Goal: Task Accomplishment & Management: Manage account settings

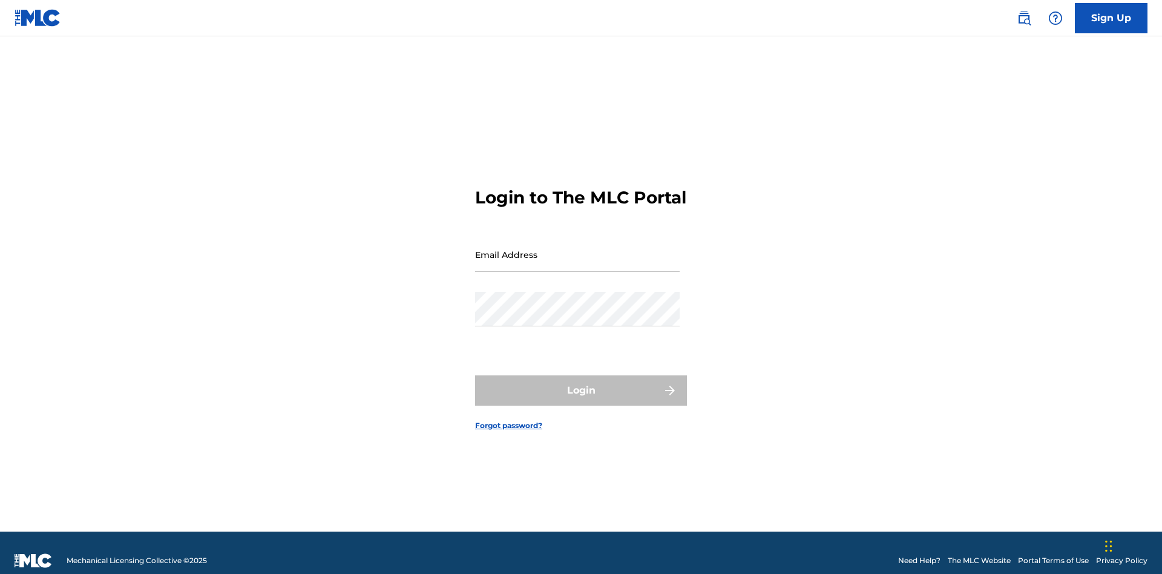
scroll to position [16, 0]
click at [577, 249] on input "Email Address" at bounding box center [577, 254] width 204 height 34
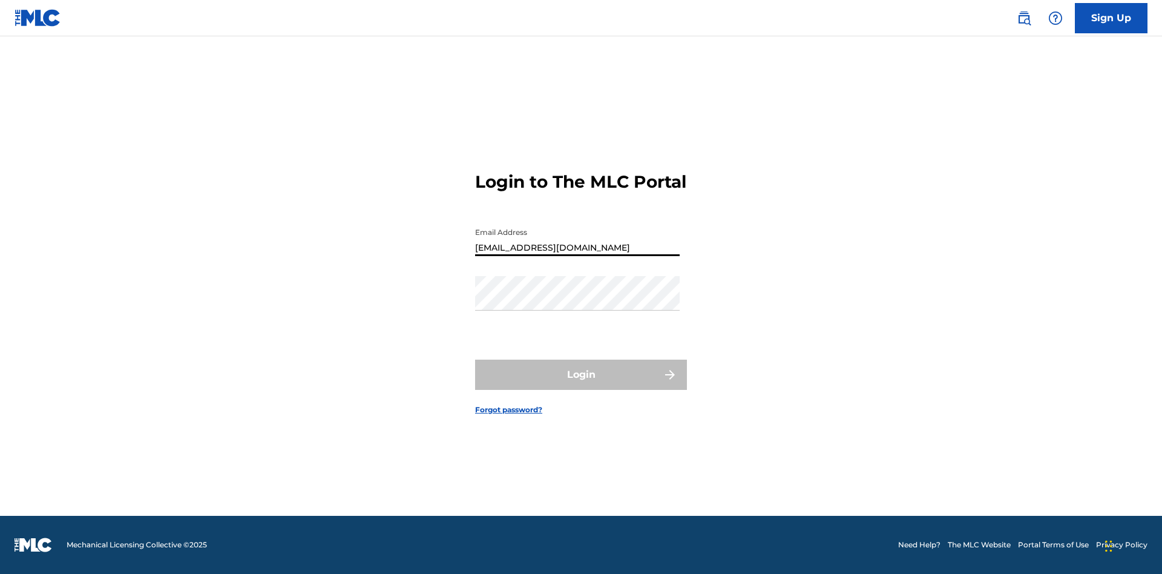
type input "[EMAIL_ADDRESS][DOMAIN_NAME]"
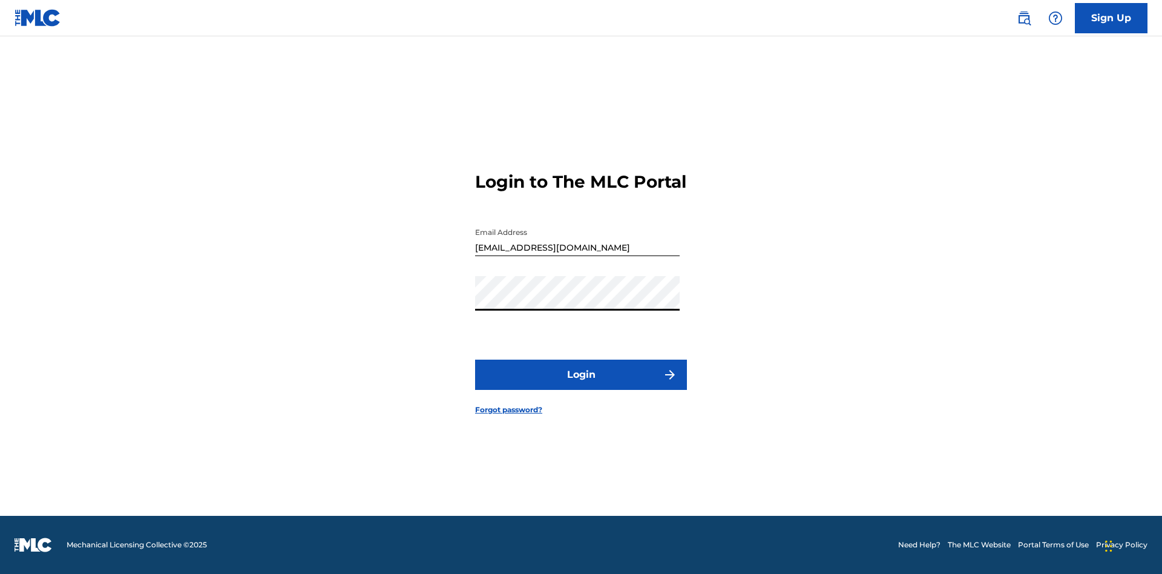
click at [581, 385] on button "Login" at bounding box center [581, 374] width 212 height 30
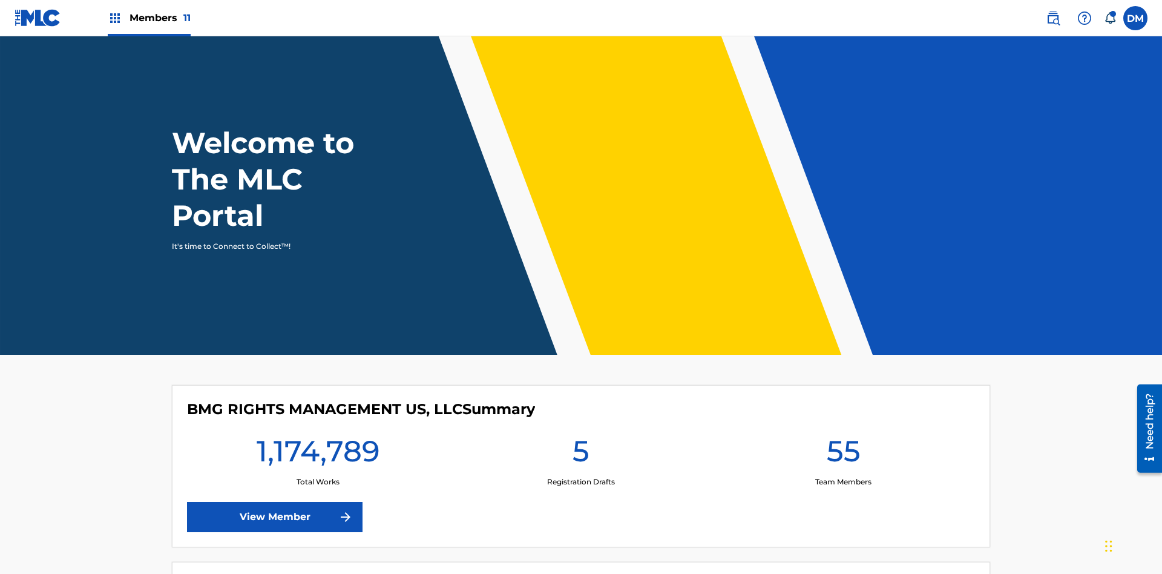
click at [149, 18] on span "Members 11" at bounding box center [159, 18] width 61 height 14
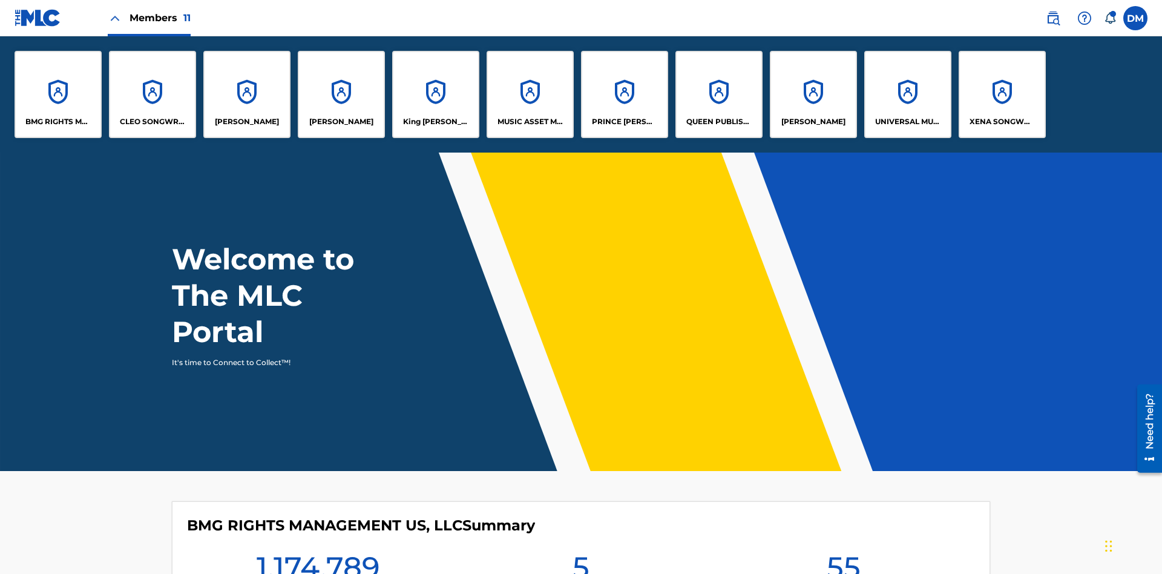
click at [435, 122] on p "King [PERSON_NAME]" at bounding box center [436, 121] width 66 height 11
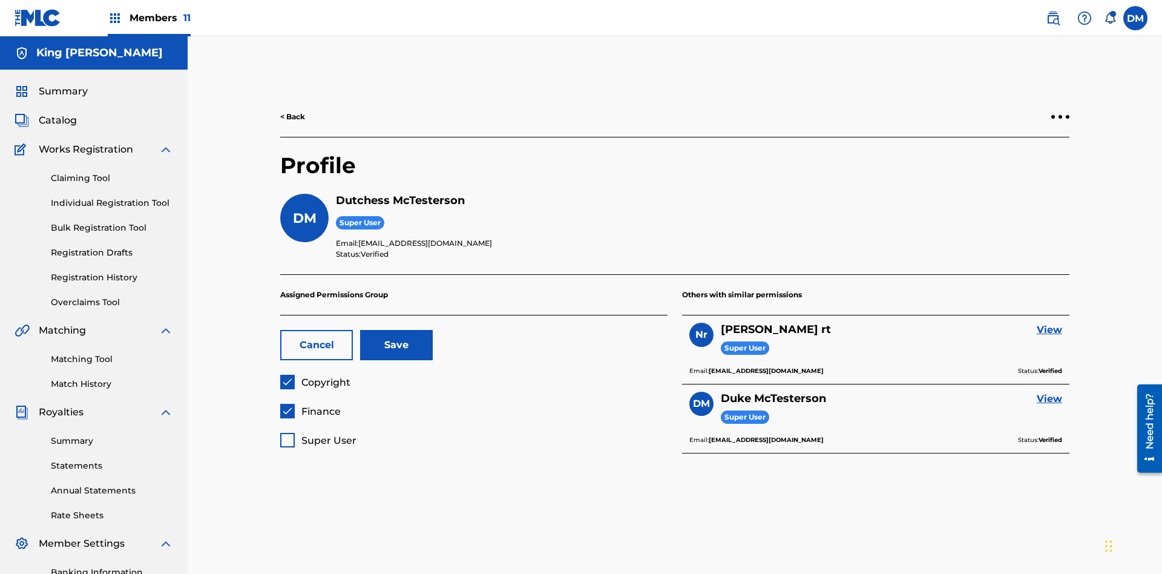
click at [396, 330] on button "Save" at bounding box center [396, 345] width 73 height 30
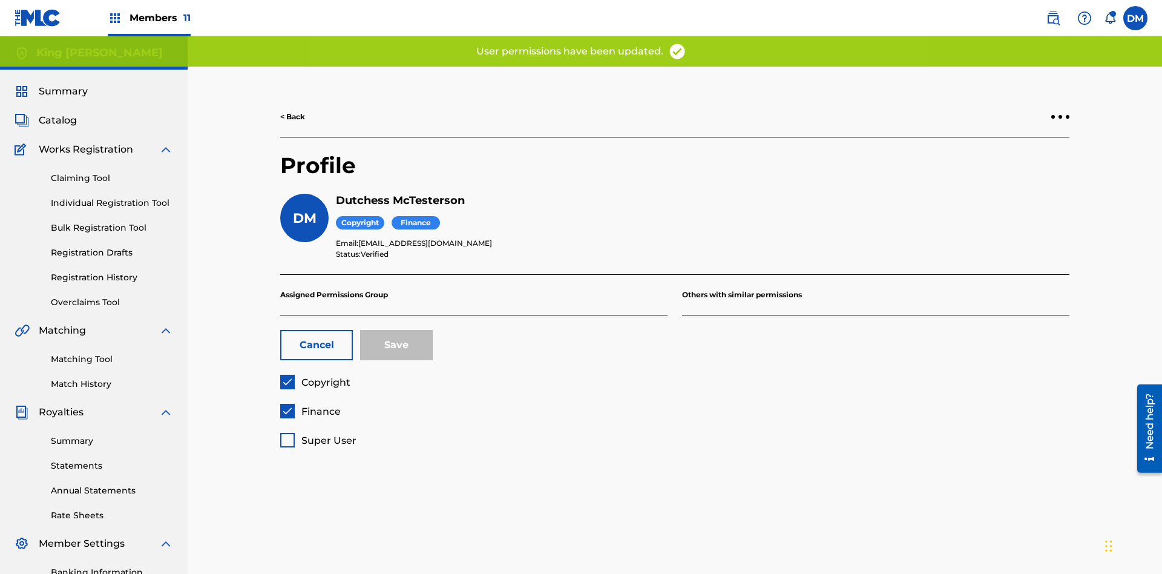
click at [310, 405] on span "Finance" at bounding box center [320, 410] width 39 height 11
click at [396, 330] on button "Save" at bounding box center [396, 345] width 73 height 30
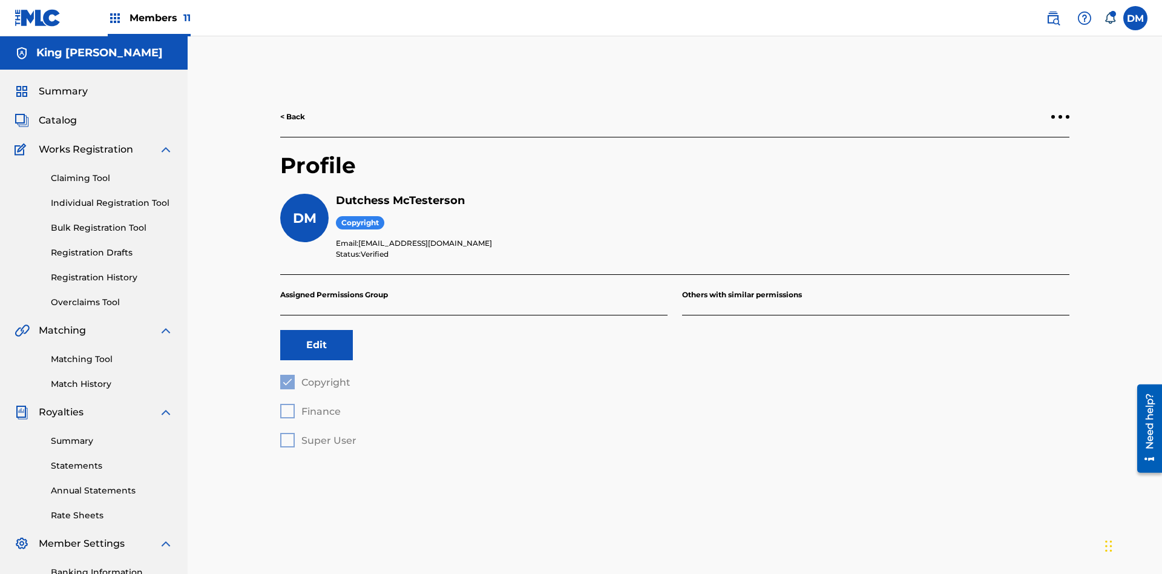
click at [316, 330] on button "Edit" at bounding box center [316, 345] width 73 height 30
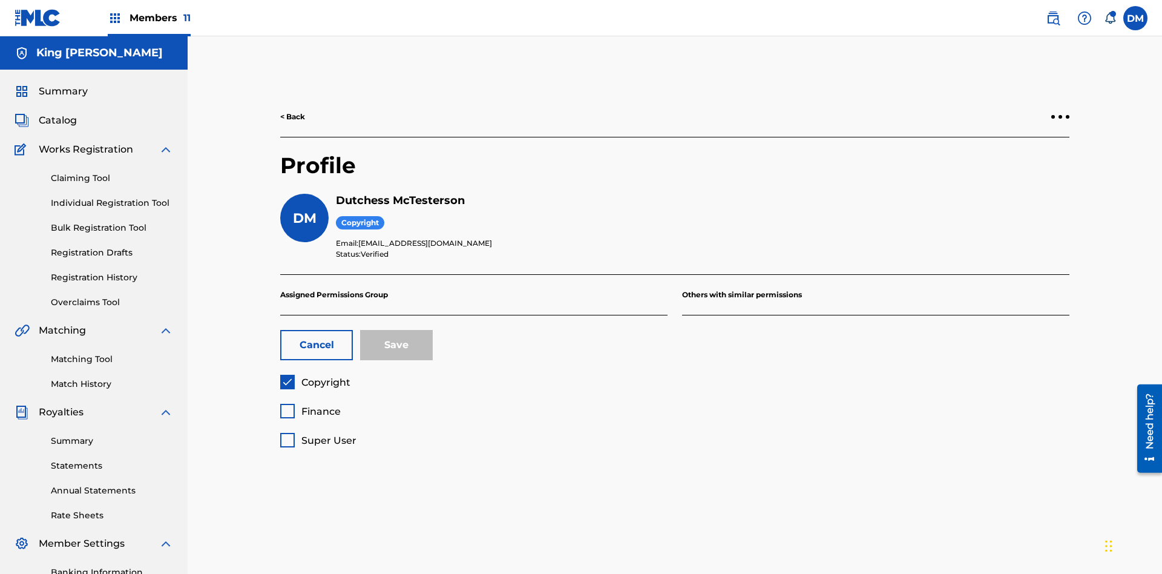
click at [315, 376] on span "Copyright" at bounding box center [325, 381] width 49 height 11
click at [310, 405] on span "Finance" at bounding box center [320, 410] width 39 height 11
click at [396, 330] on button "Save" at bounding box center [396, 345] width 73 height 30
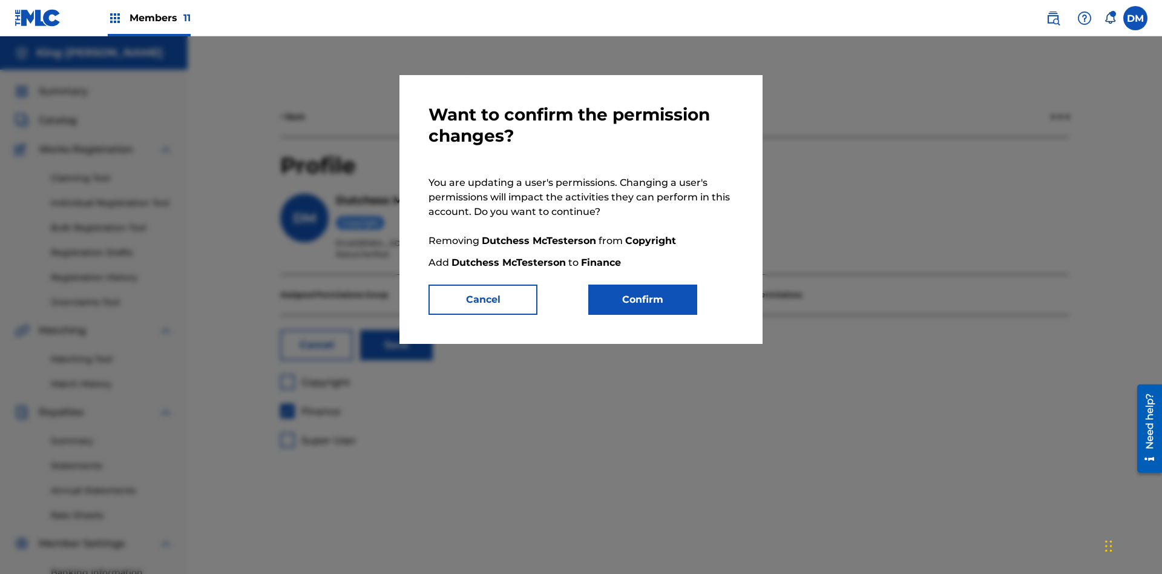
click at [643, 299] on button "Confirm" at bounding box center [642, 299] width 109 height 30
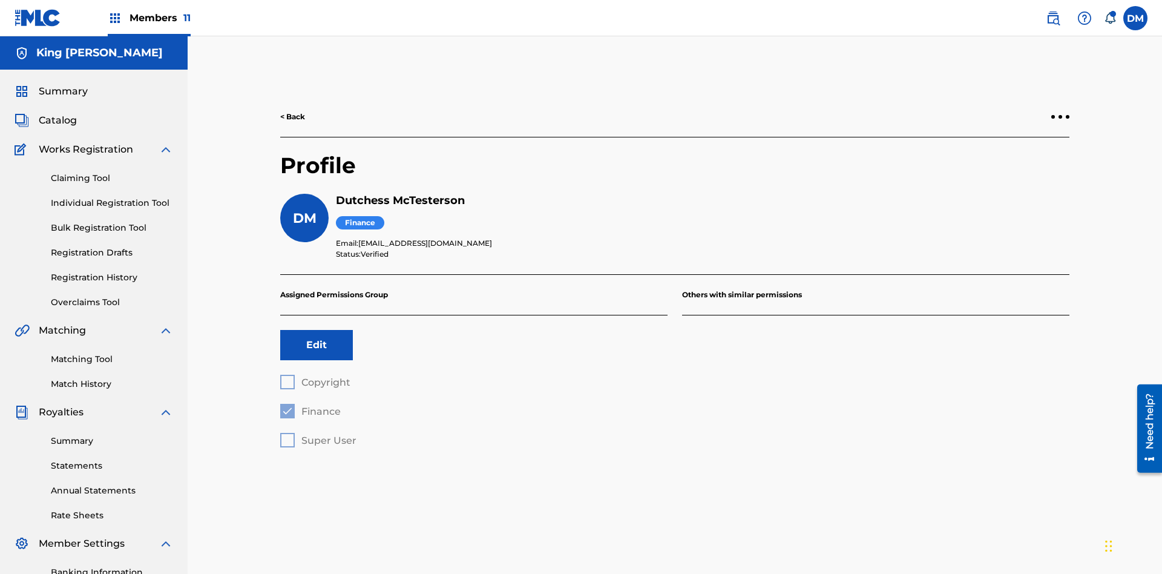
click at [316, 330] on button "Edit" at bounding box center [316, 345] width 73 height 30
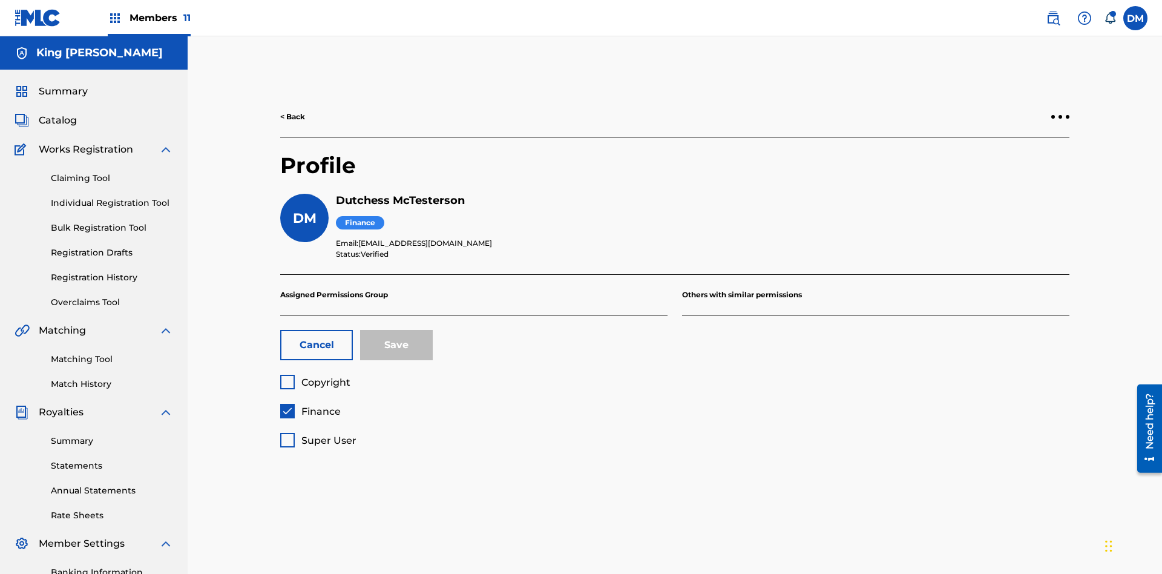
click at [310, 405] on span "Finance" at bounding box center [320, 410] width 39 height 11
click at [318, 434] on span "Super User" at bounding box center [328, 439] width 55 height 11
click at [396, 330] on button "Save" at bounding box center [396, 345] width 73 height 30
